Goal: Information Seeking & Learning: Learn about a topic

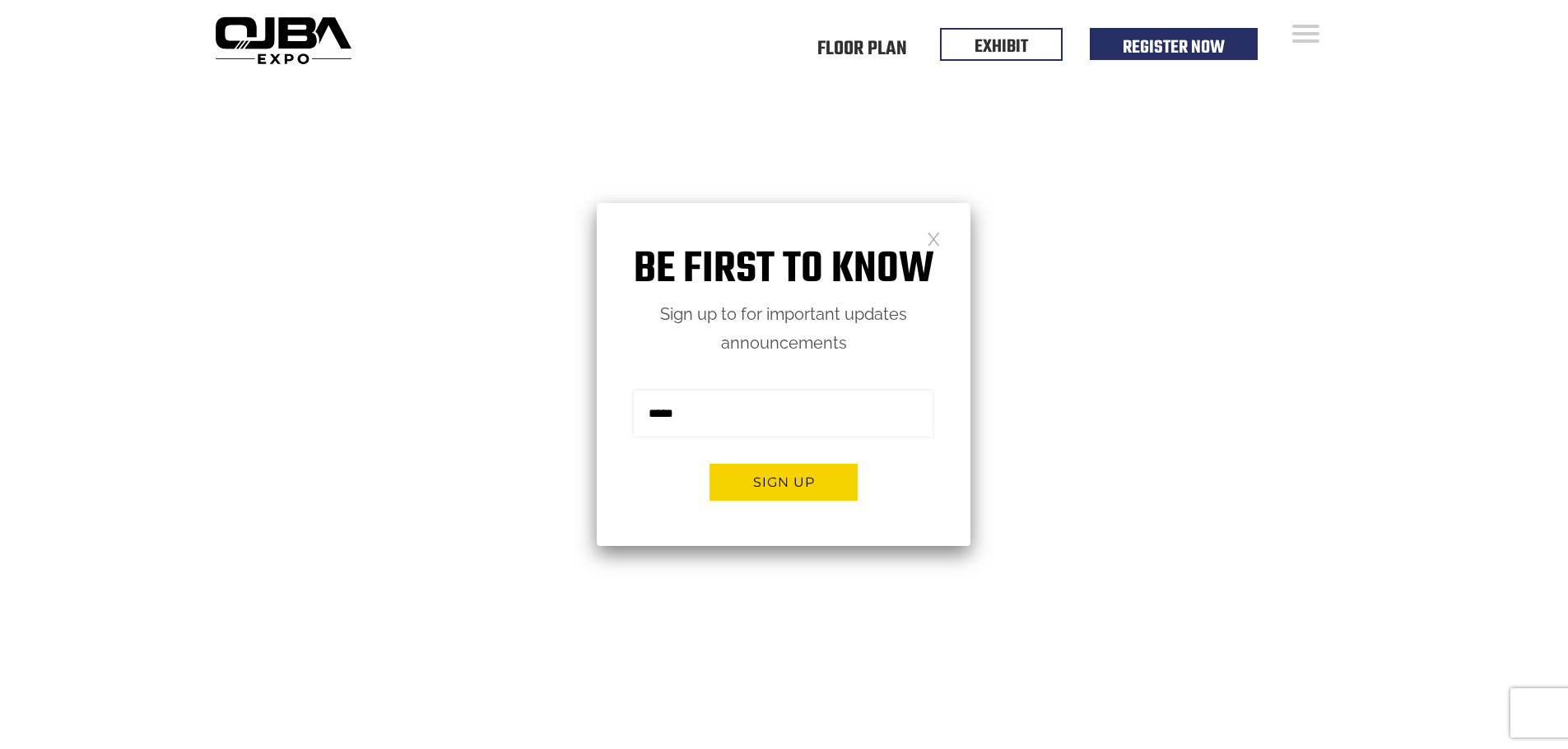
click at [323, 33] on img at bounding box center [283, 39] width 150 height 59
click at [932, 233] on link at bounding box center [933, 238] width 14 height 14
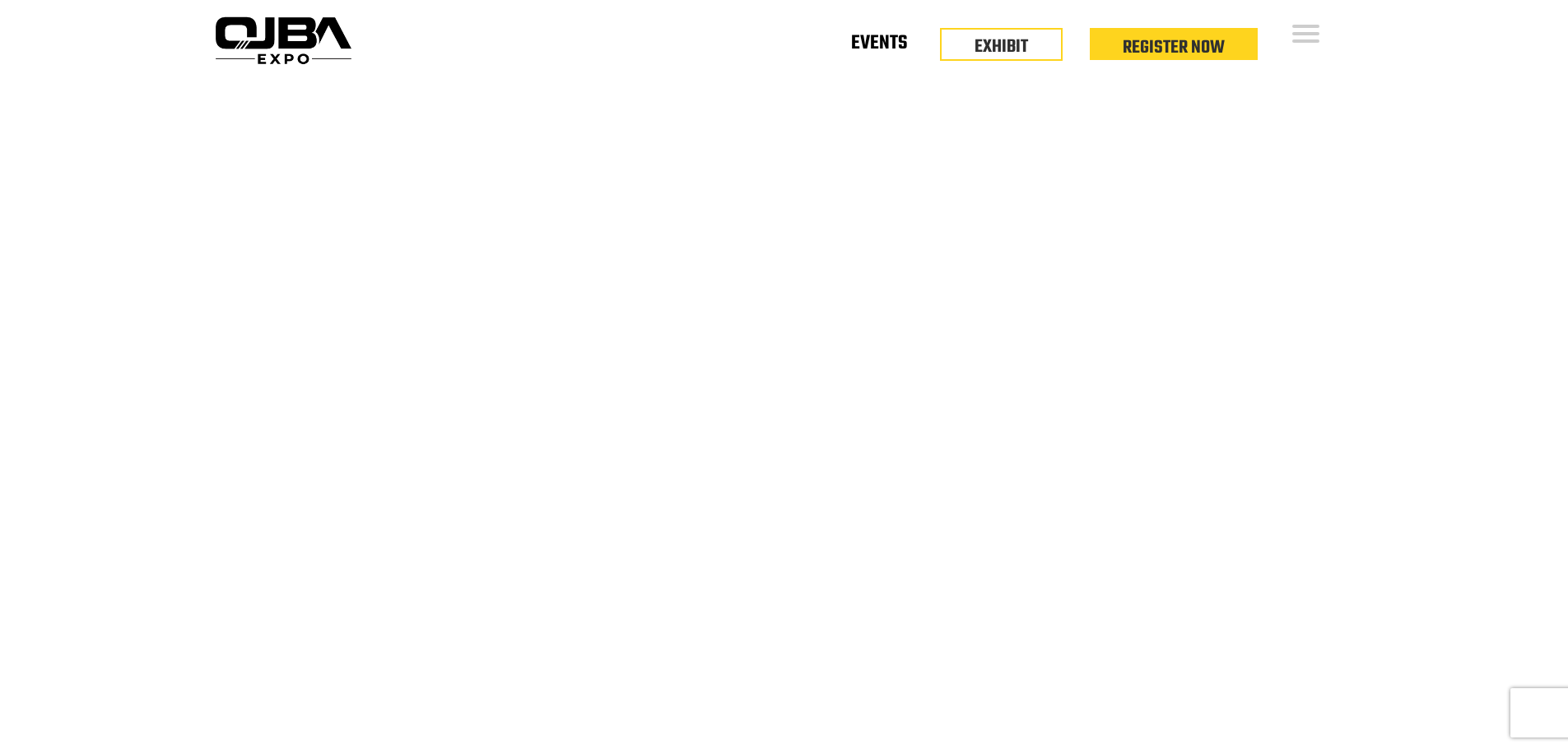
click at [856, 50] on link "Events" at bounding box center [879, 46] width 56 height 6
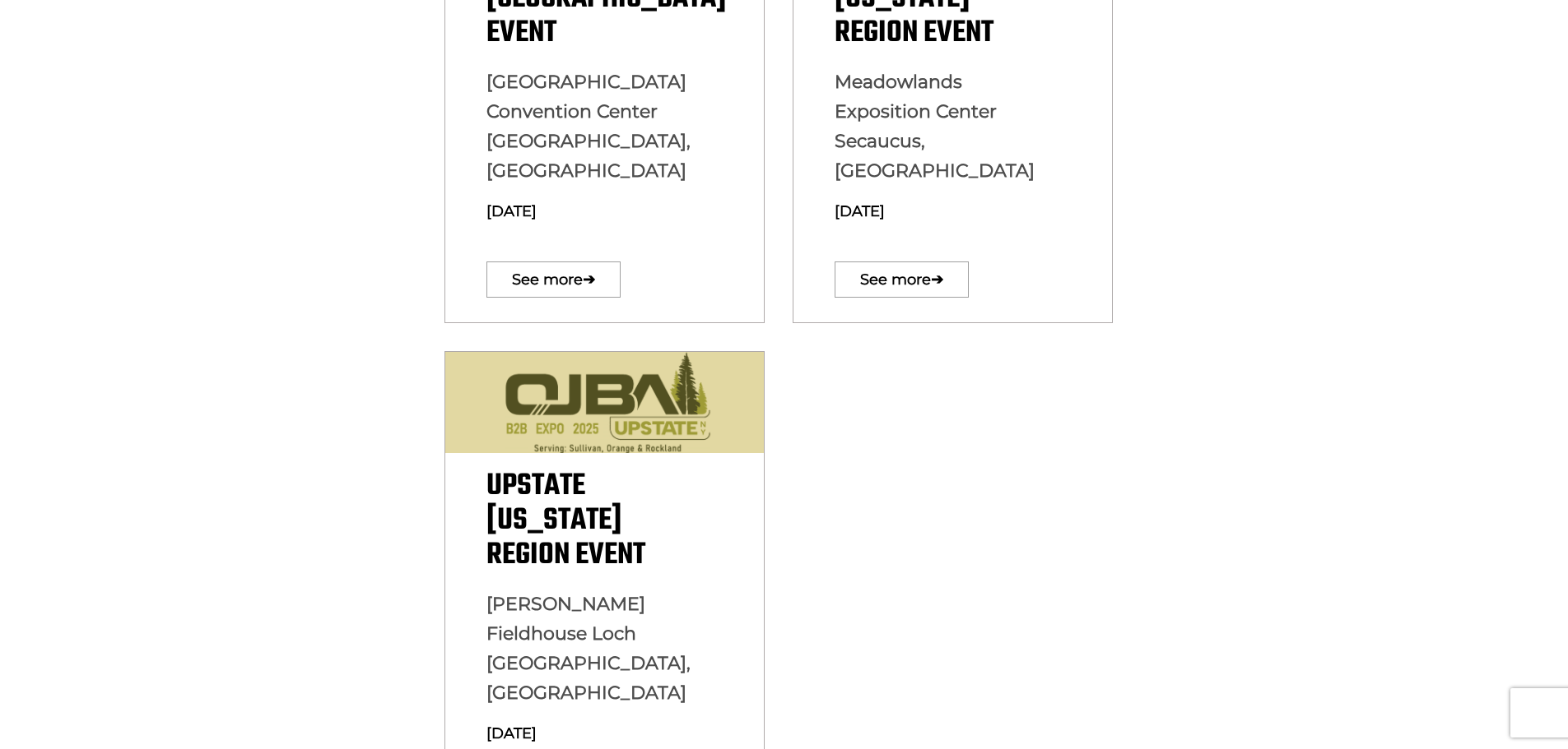
scroll to position [576, 0]
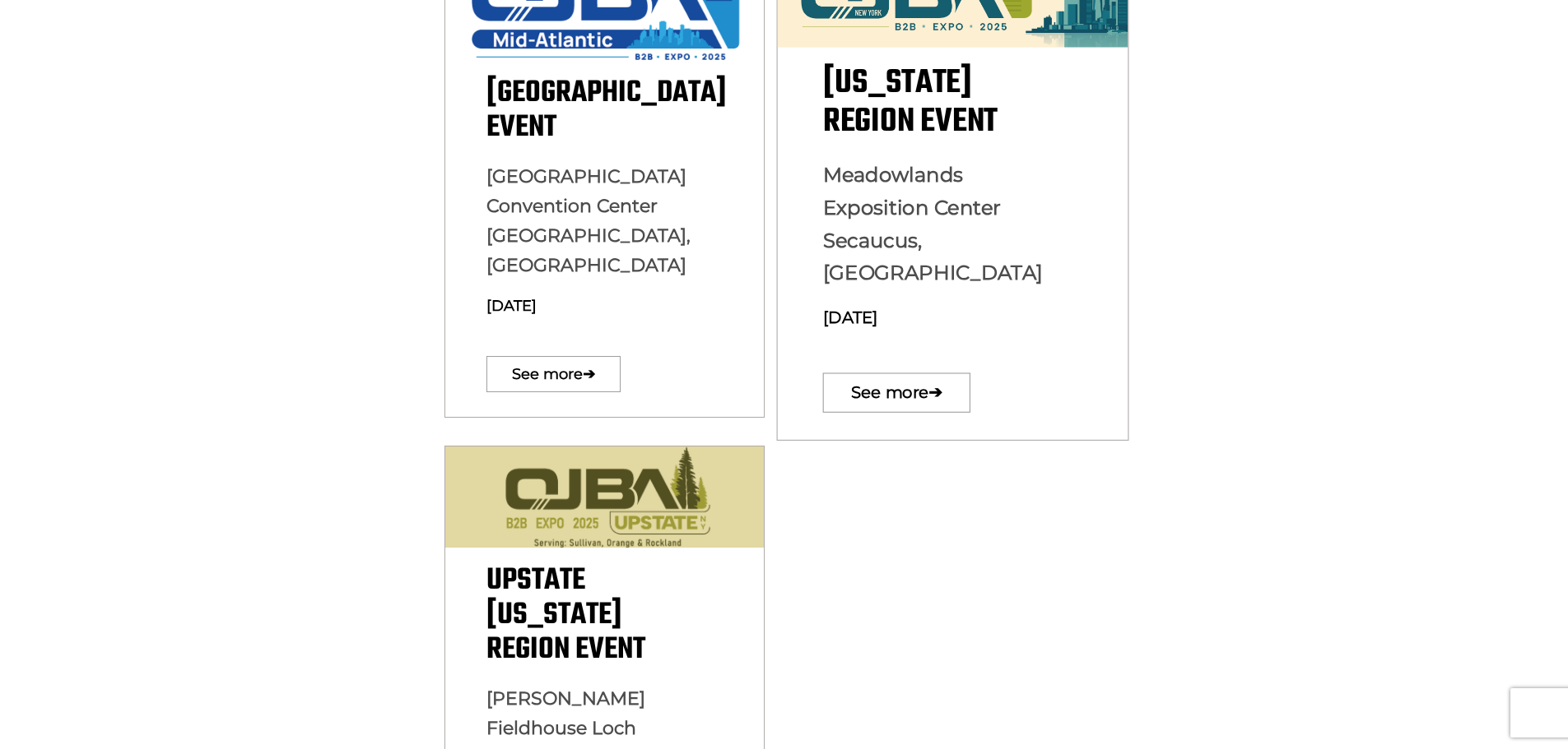
click at [723, 228] on p "Meadowlands Exposition Center Secaucus, NJ December 10, 2025" at bounding box center [605, 247] width 236 height 170
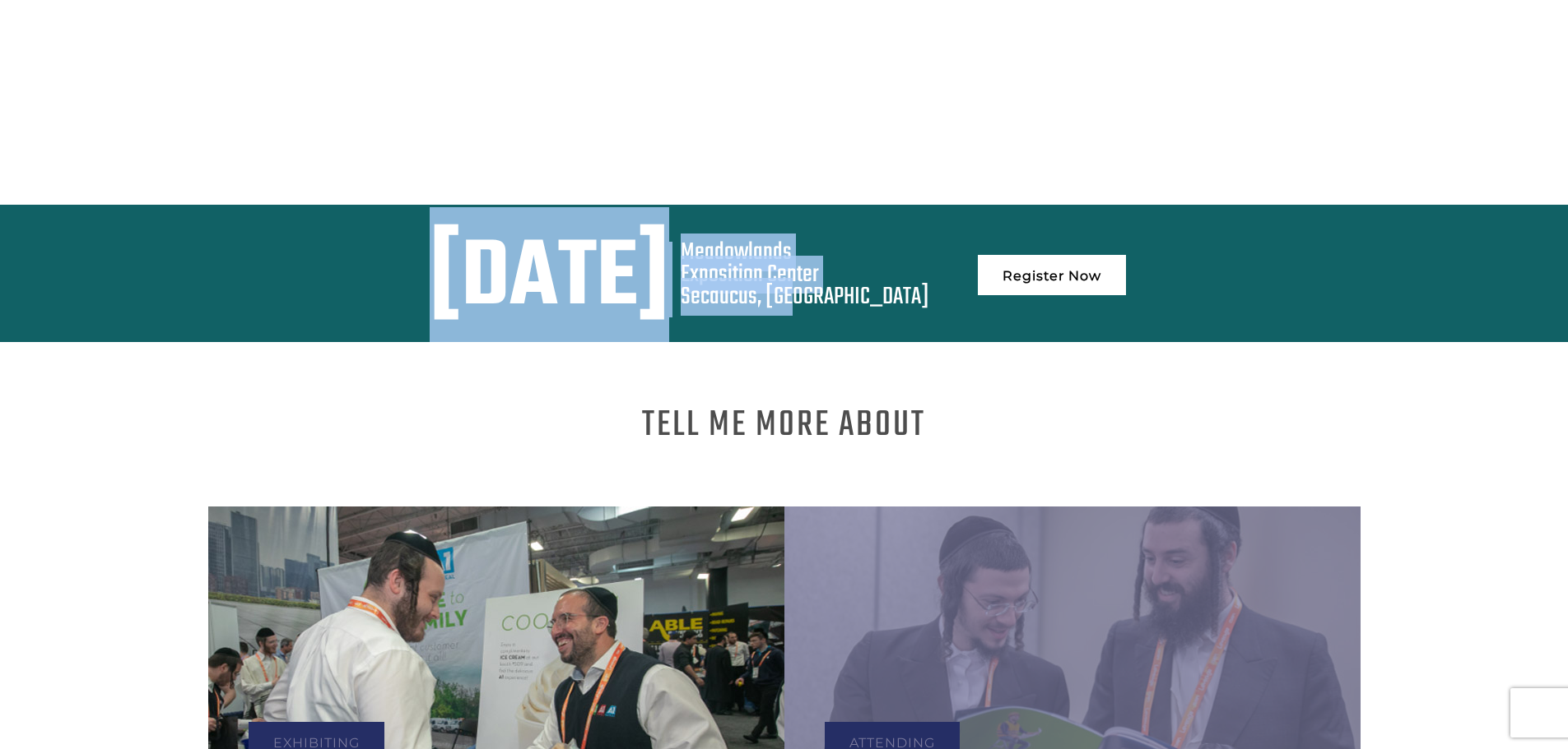
drag, startPoint x: 289, startPoint y: 248, endPoint x: 1074, endPoint y: 288, distance: 786.0
click at [1074, 288] on div "December 10, 2025 Meadowlands Exposition Center Secaucus, NJ Register Now" at bounding box center [784, 280] width 1128 height 75
copy div "December 10, 2025 Meadowlands Exposition Center Secaucus, NJ"
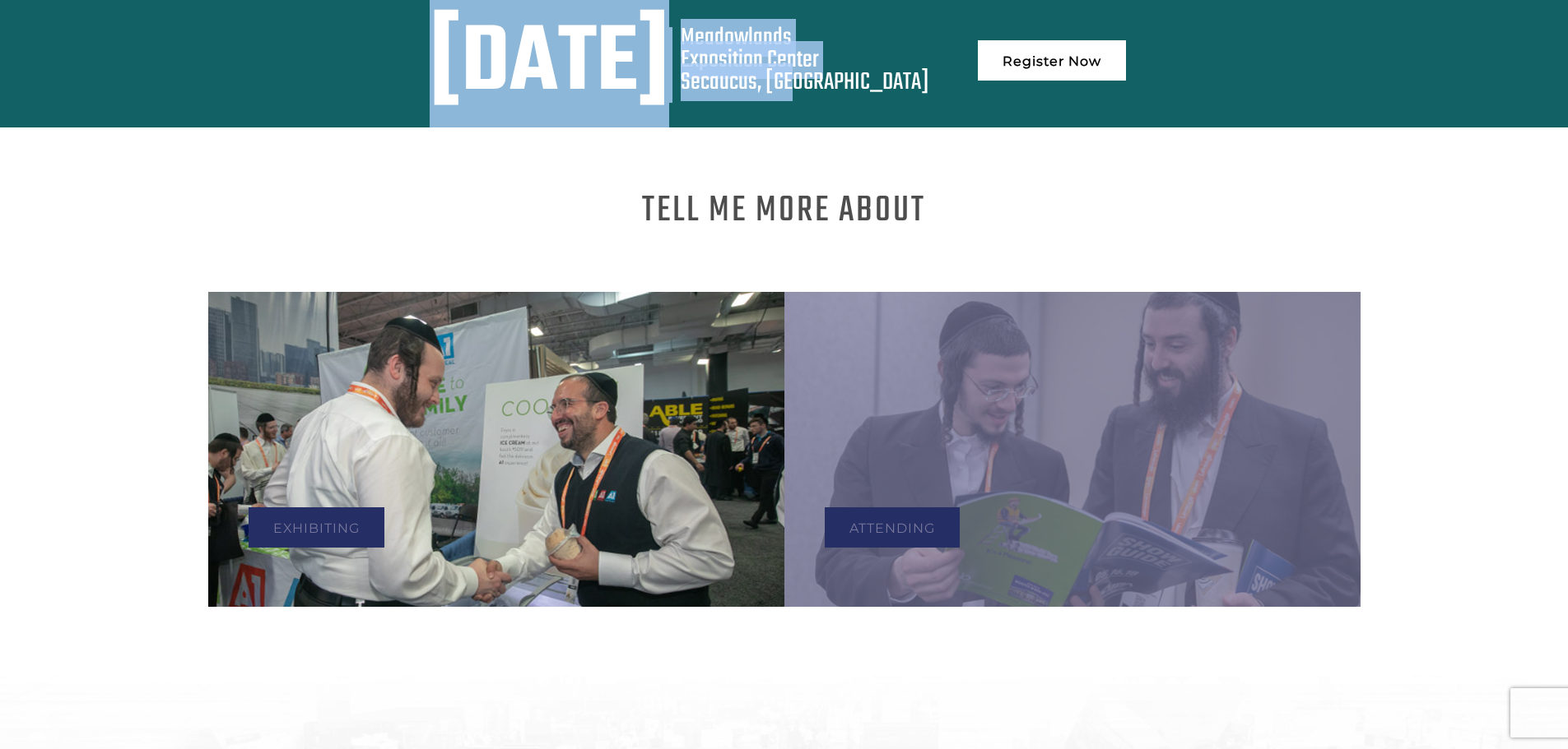
scroll to position [1233, 0]
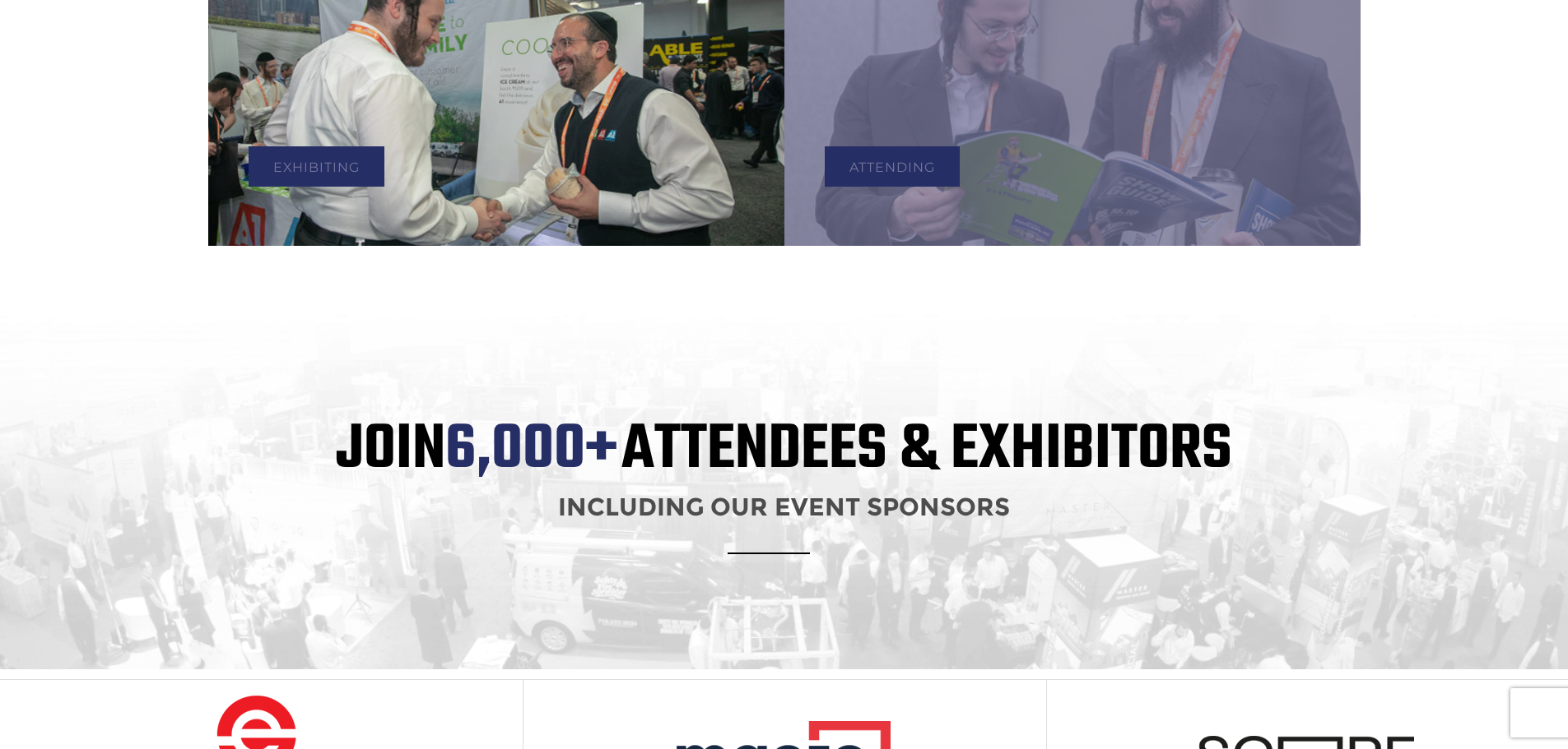
click at [719, 317] on div "Join 6,000+ Attendees & Exhibitors Including our event sponsors" at bounding box center [784, 487] width 1568 height 366
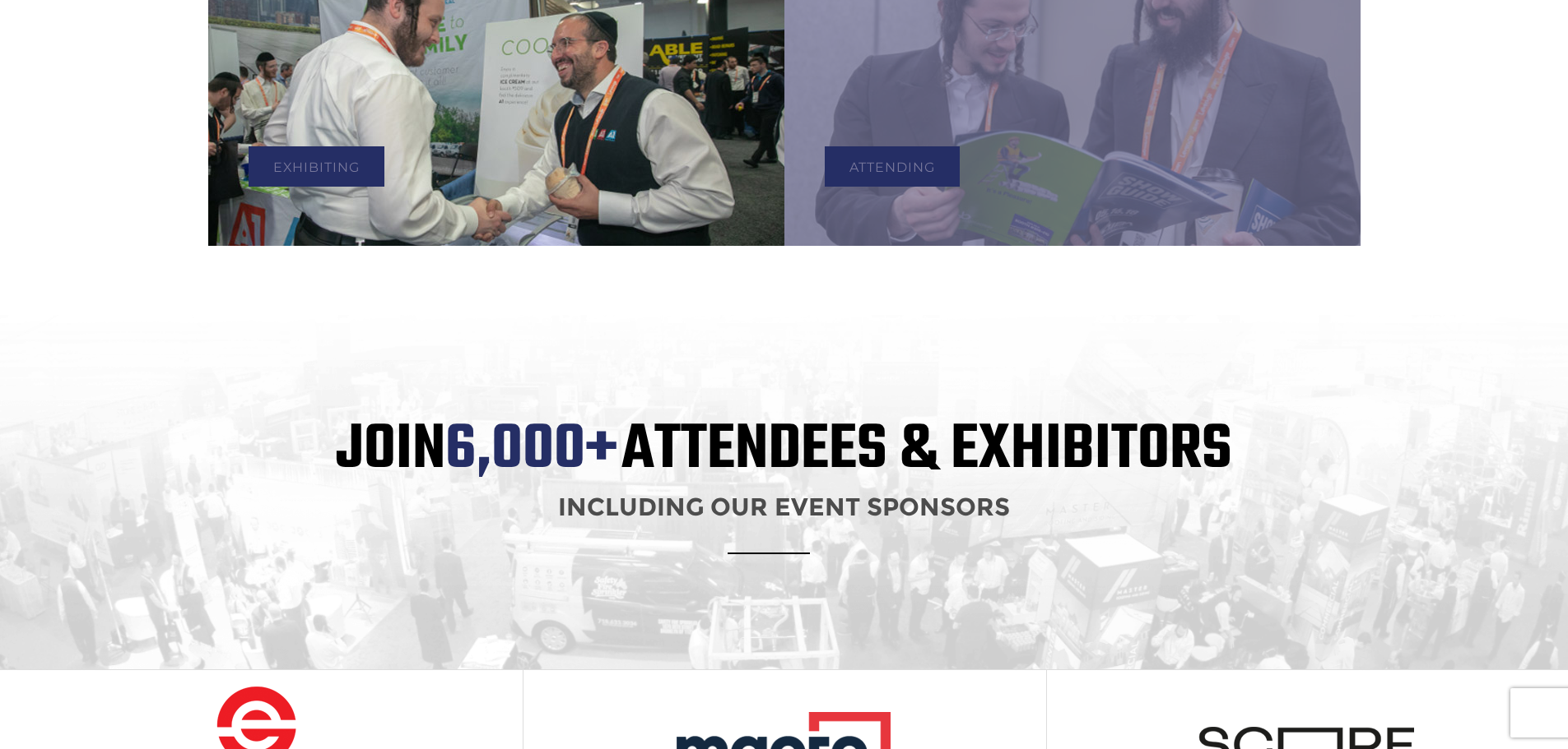
click at [930, 134] on div "Attending" at bounding box center [894, 167] width 139 height 65
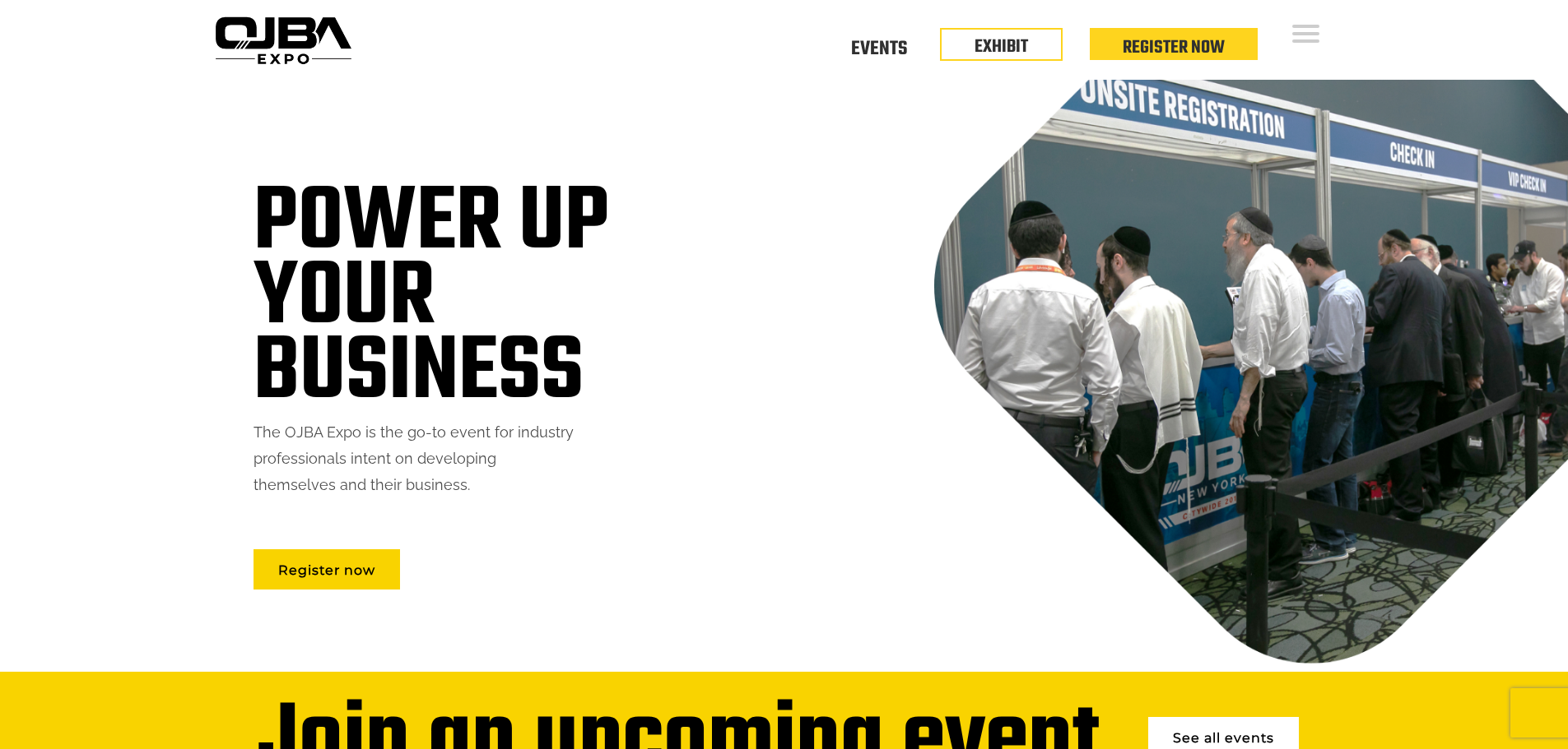
click at [892, 145] on div "Power up your business The OJBA Expo is the go-to event for industry profession…" at bounding box center [784, 376] width 1128 height 592
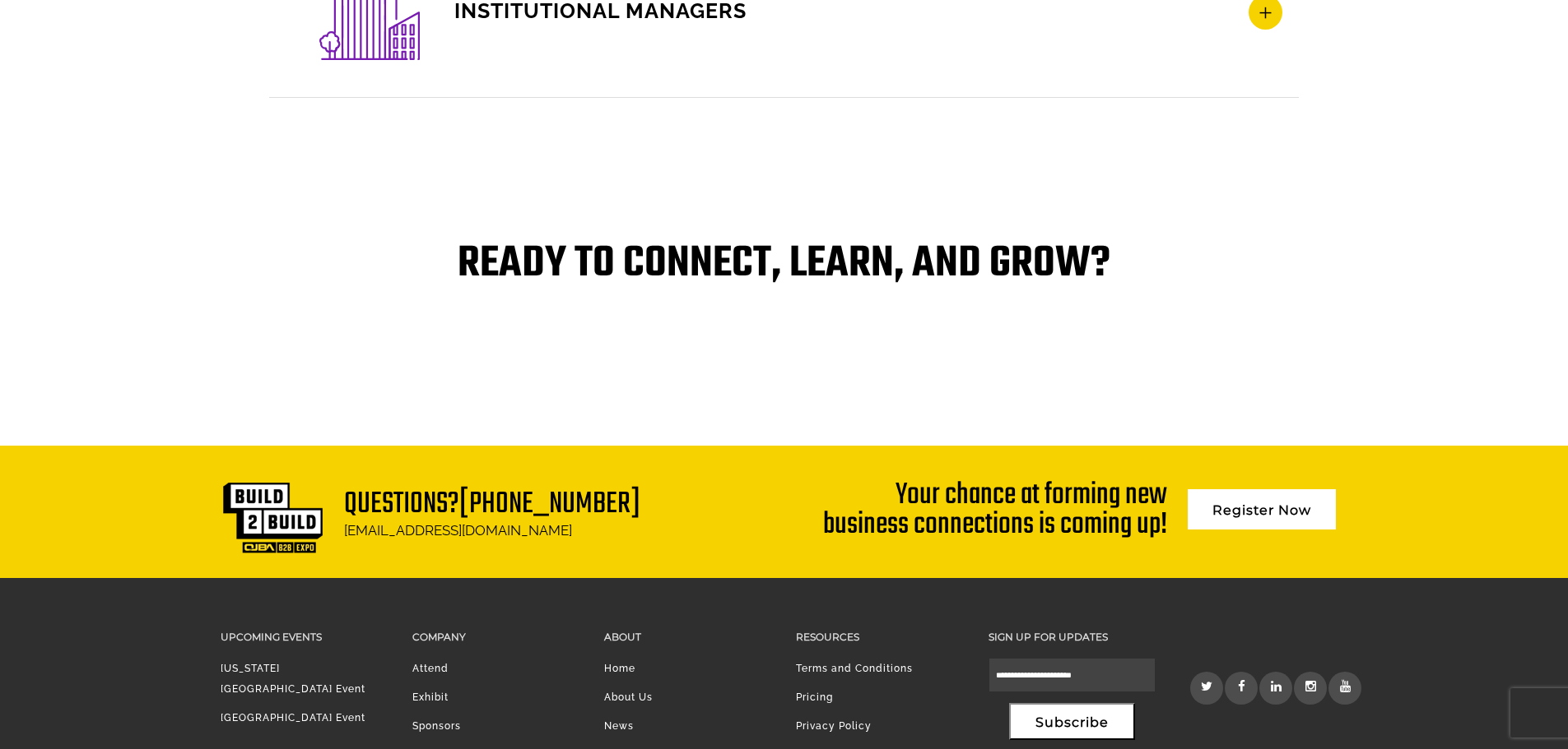
scroll to position [3445, 0]
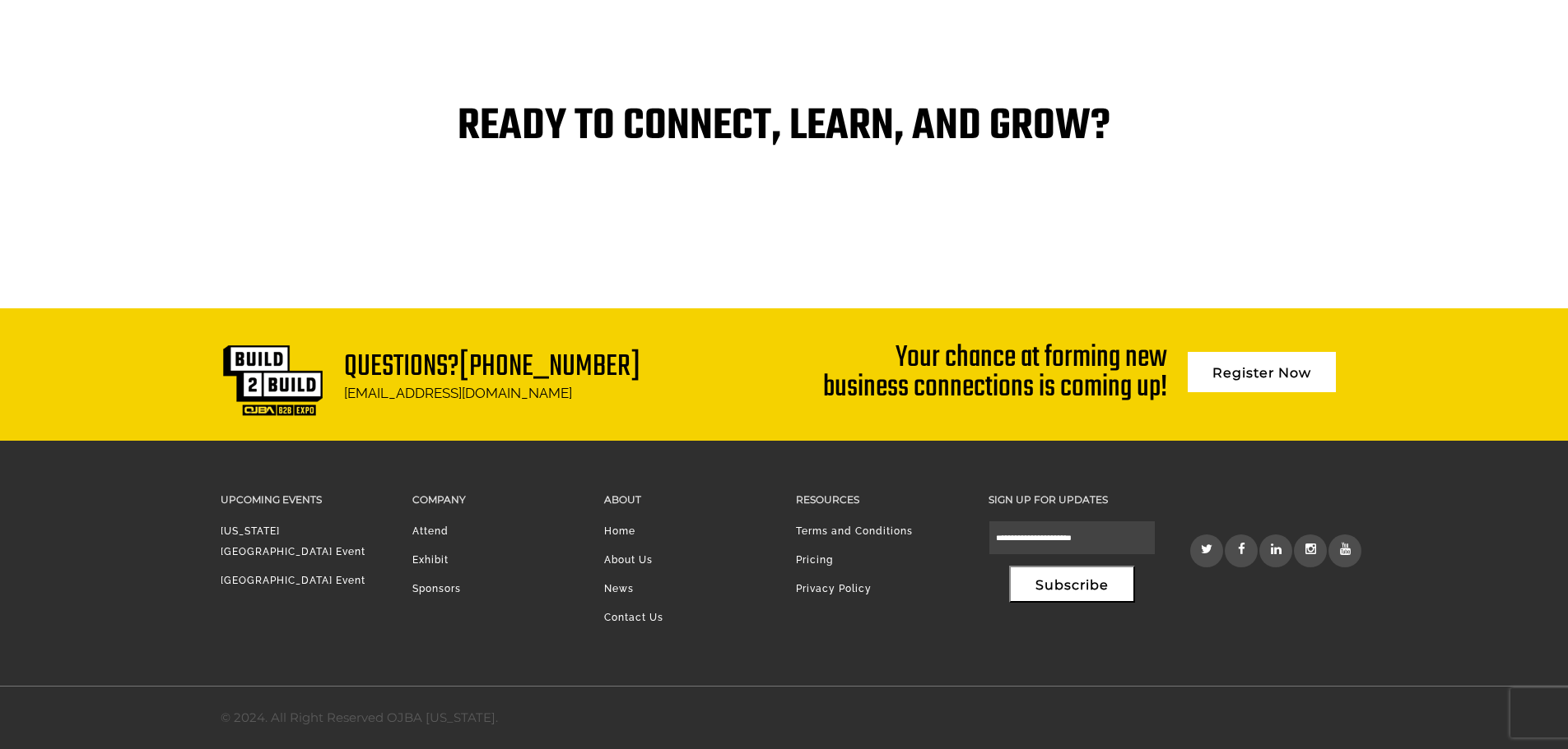
click at [436, 531] on link "Attend" at bounding box center [430, 531] width 36 height 11
click at [433, 535] on link "Attend" at bounding box center [430, 531] width 36 height 11
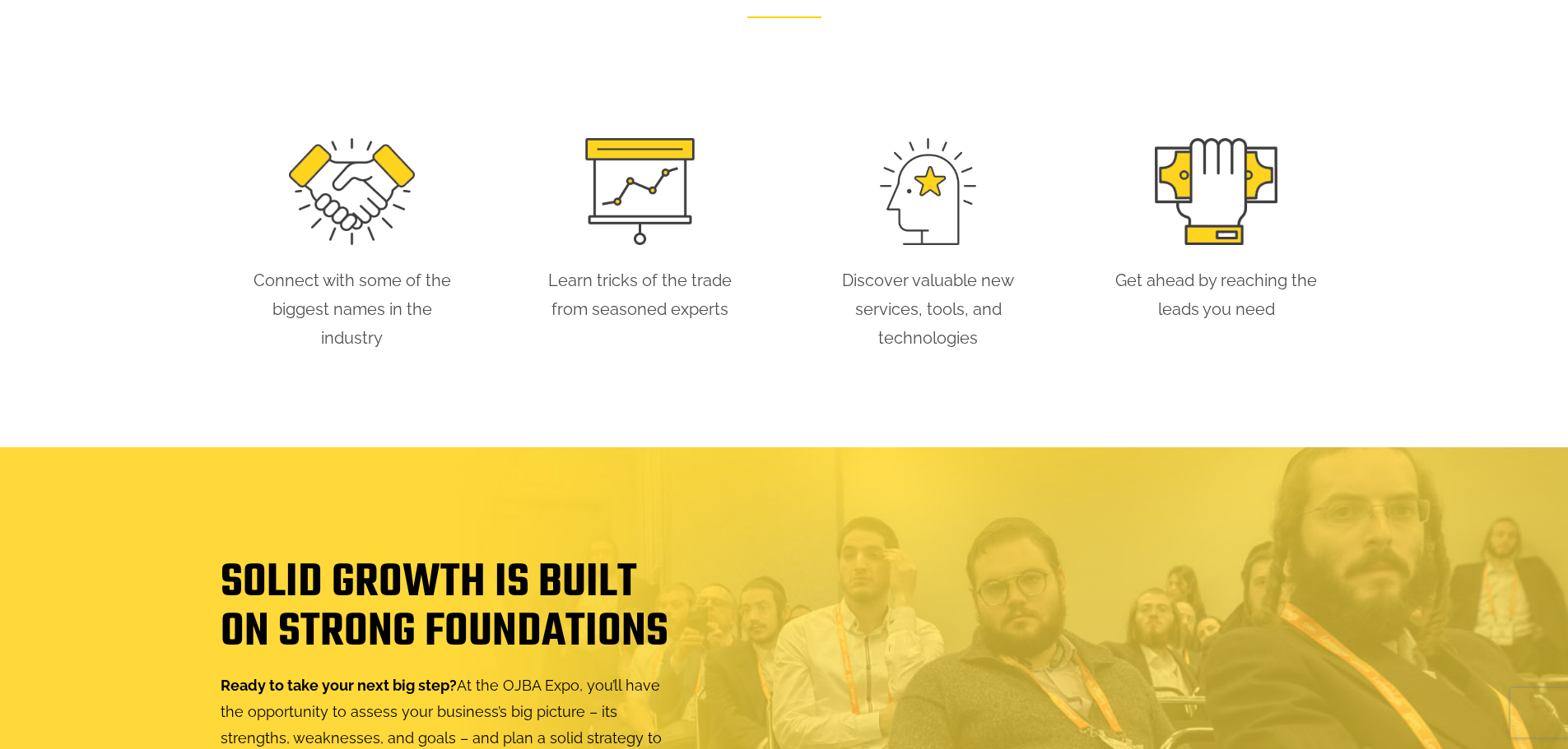
scroll to position [567, 0]
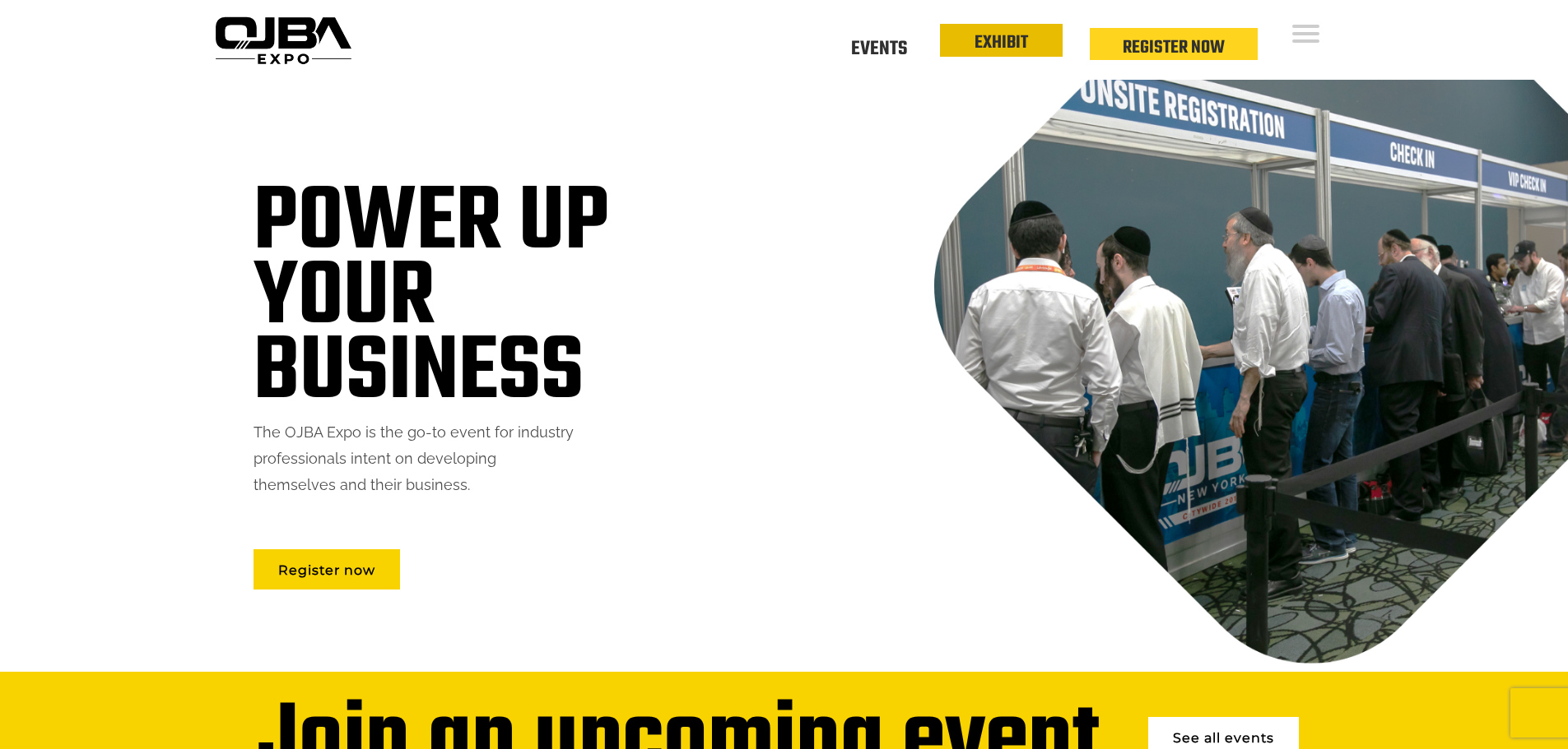
click at [997, 43] on link "EXHIBIT" at bounding box center [1001, 43] width 53 height 28
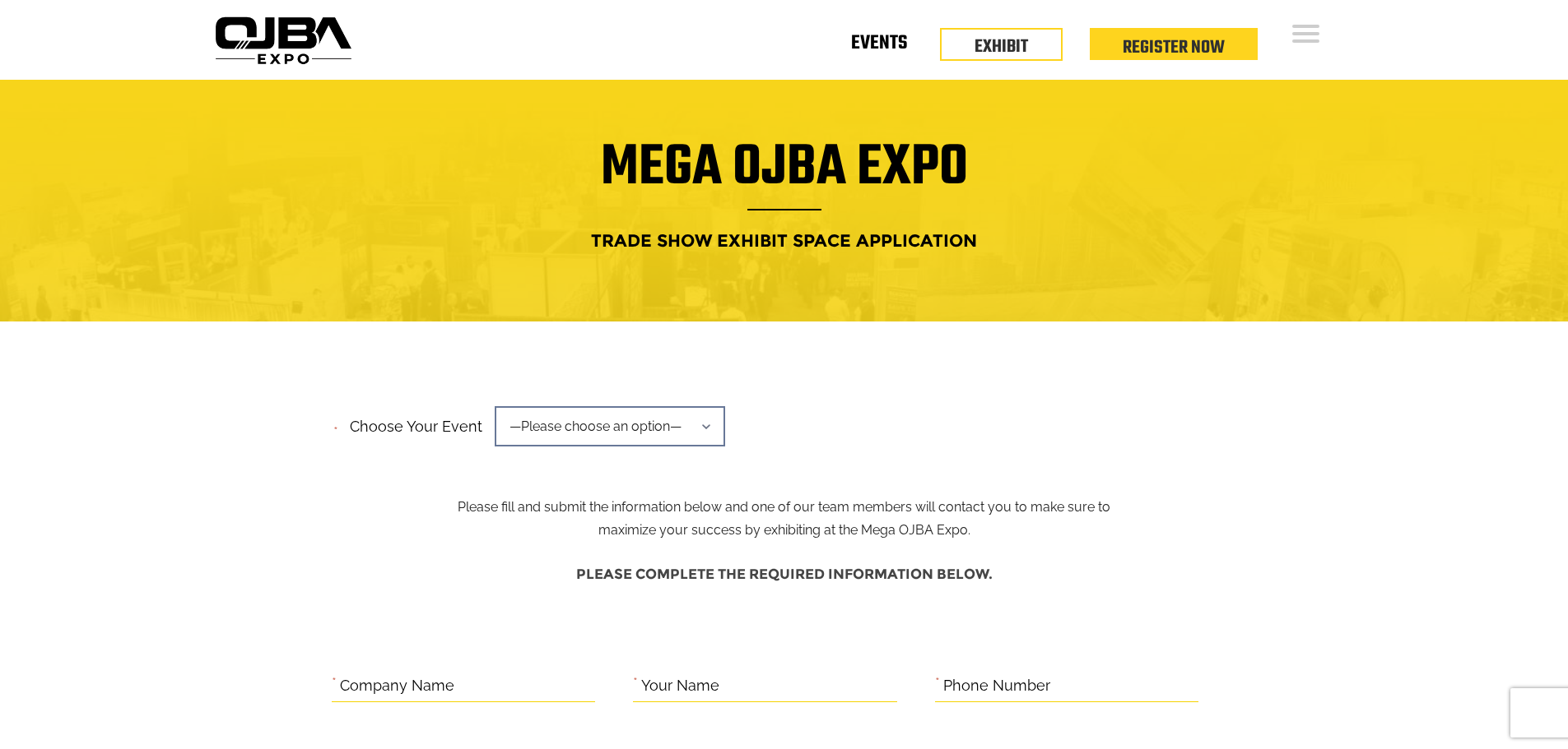
click at [884, 44] on link "Events" at bounding box center [879, 46] width 56 height 6
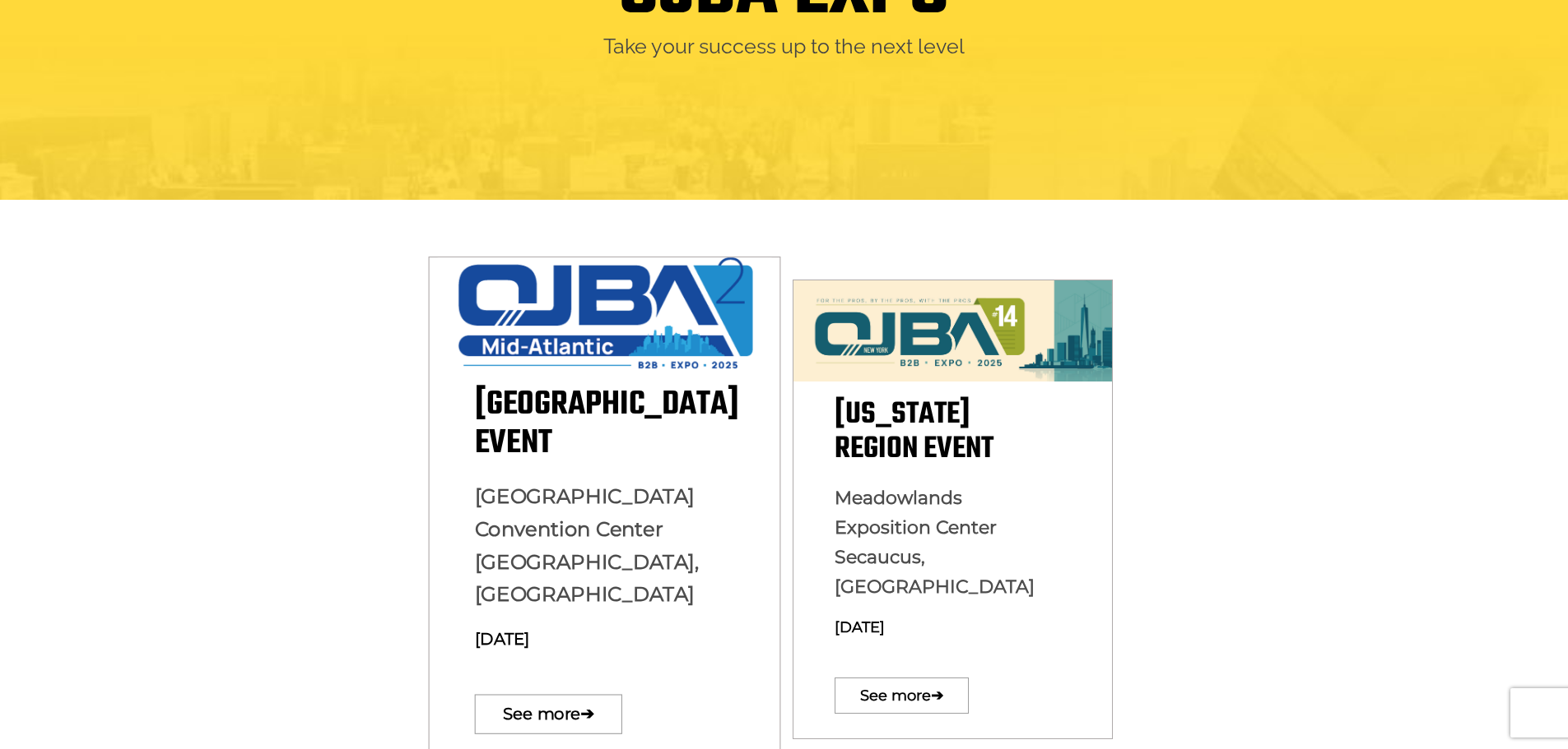
scroll to position [411, 0]
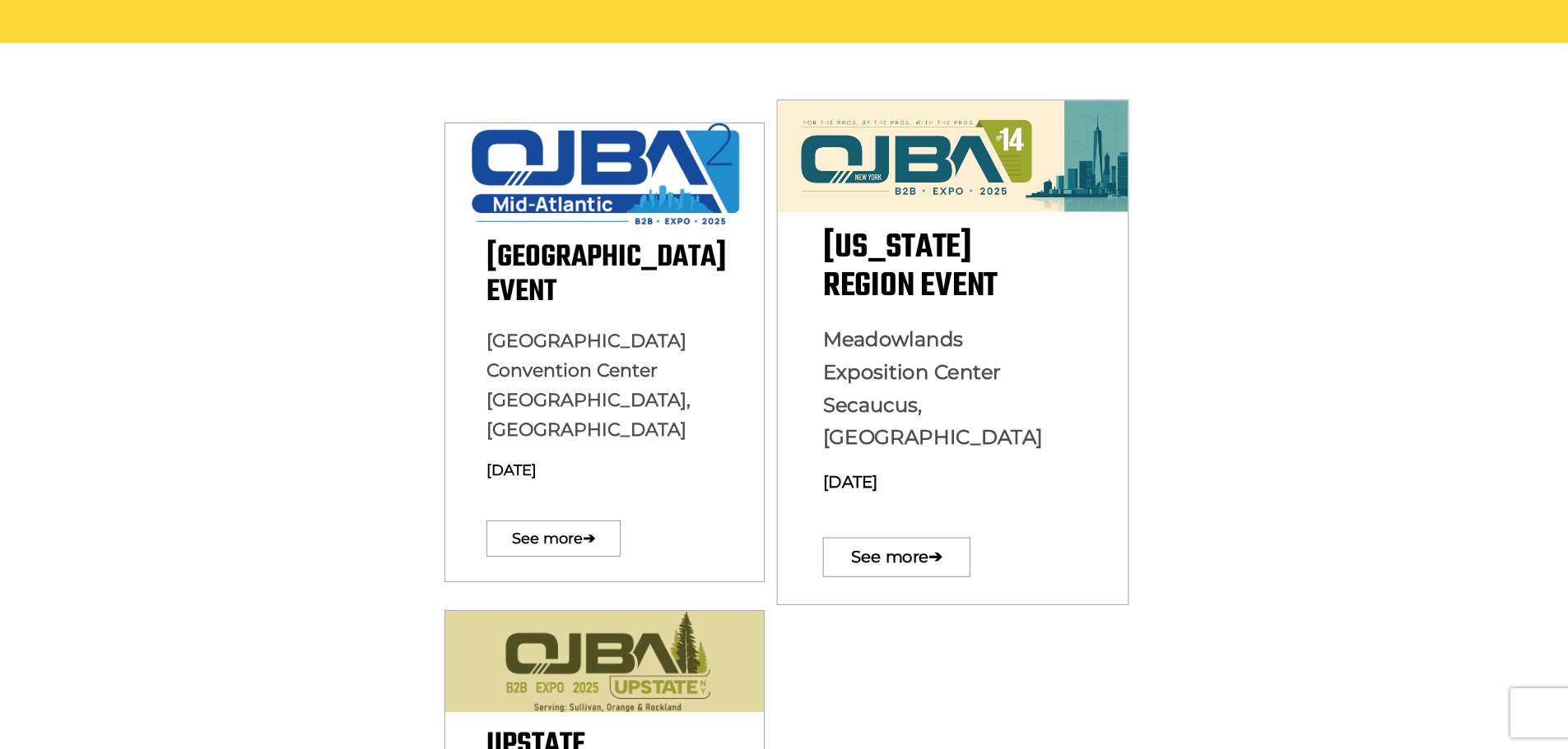
click at [690, 402] on span "[GEOGRAPHIC_DATA] [GEOGRAPHIC_DATA], [GEOGRAPHIC_DATA]" at bounding box center [588, 385] width 204 height 111
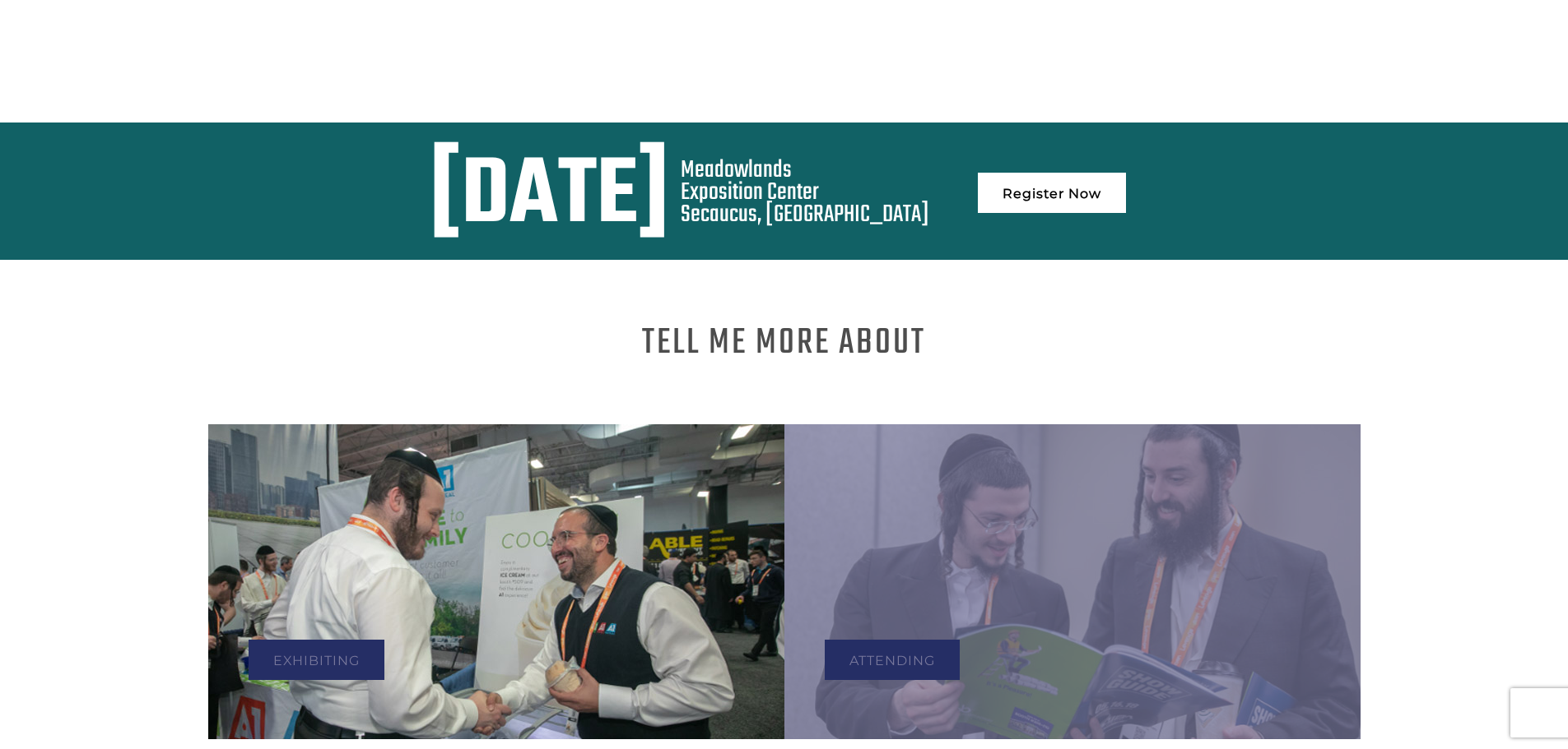
scroll to position [1069, 0]
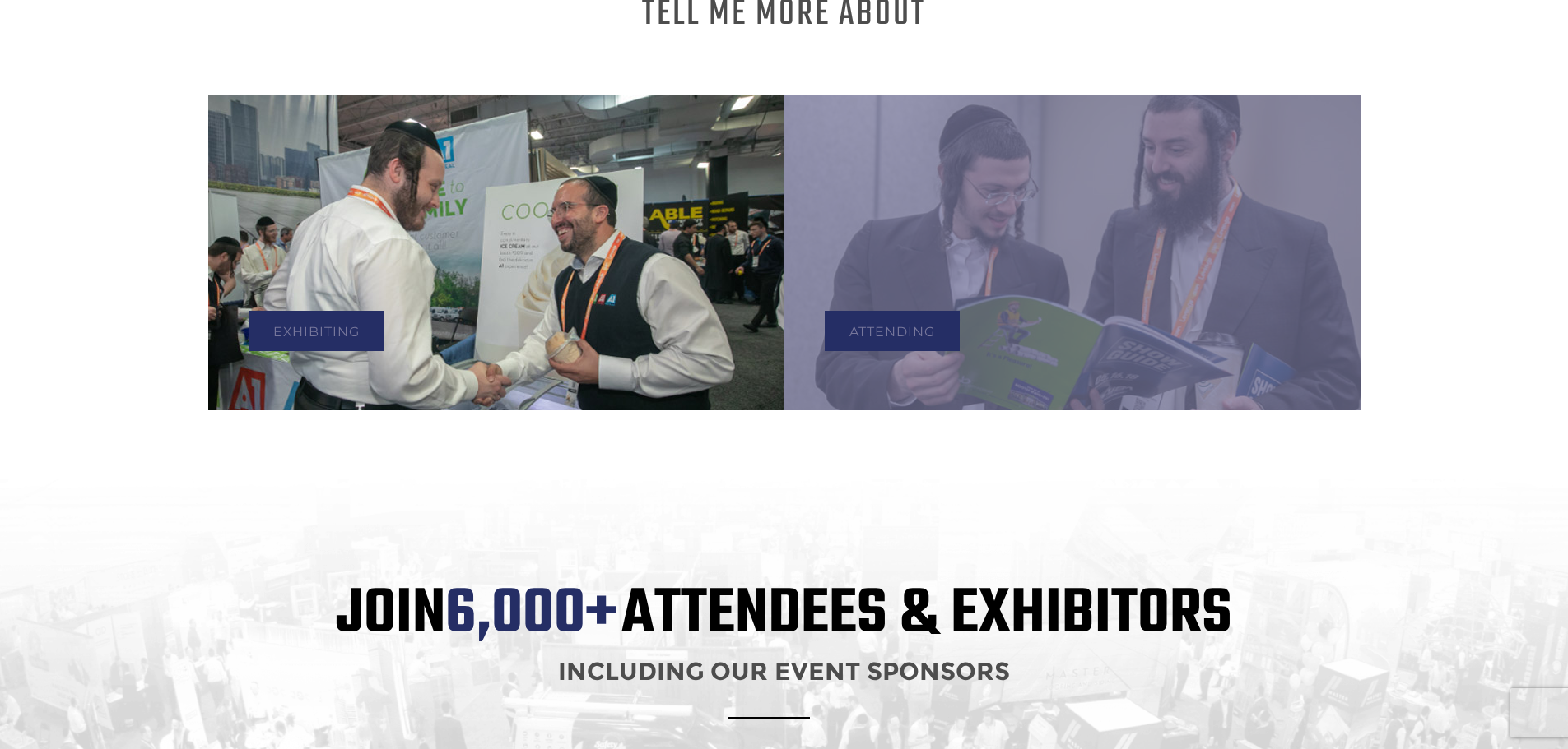
click at [504, 300] on img at bounding box center [496, 253] width 576 height 315
